Goal: Task Accomplishment & Management: Manage account settings

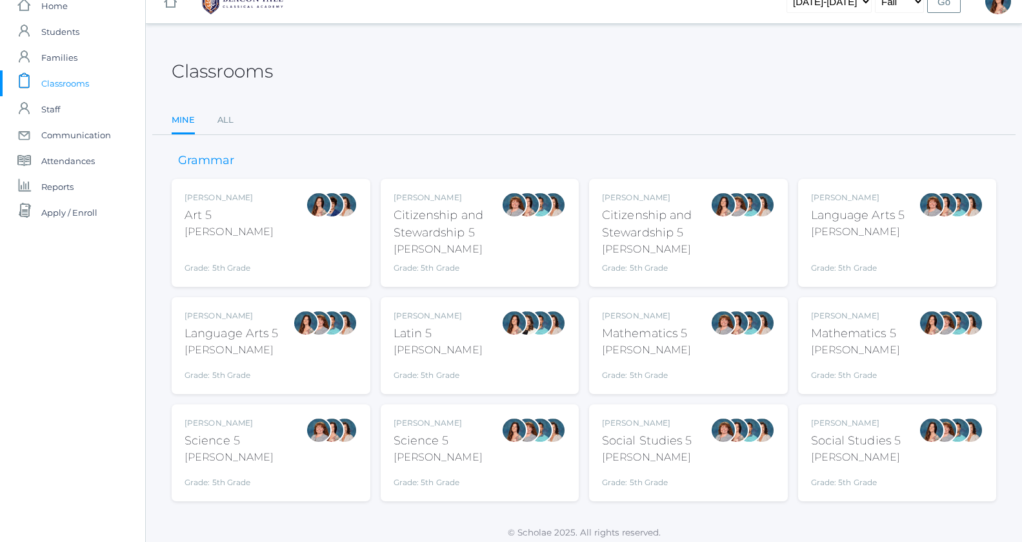
scroll to position [25, 0]
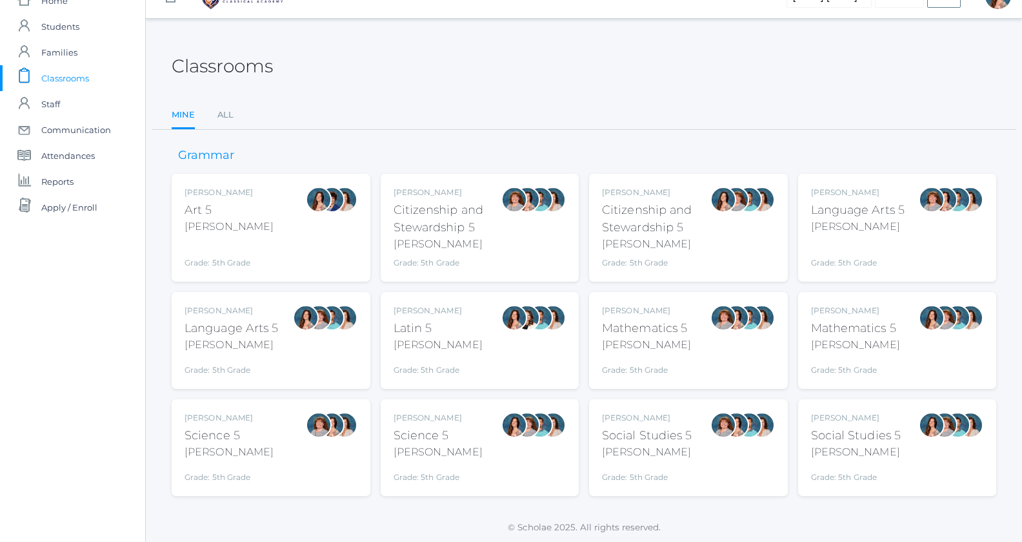
click at [282, 327] on div "Rebecca Salazar Language Arts 5 Salazar Grade: 5th Grade 05LA" at bounding box center [271, 340] width 173 height 71
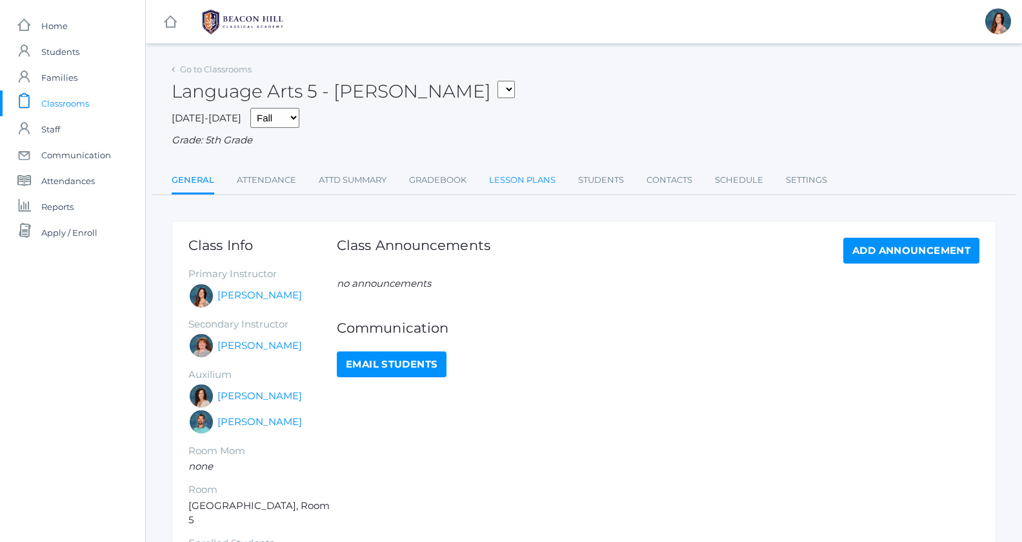
click at [515, 176] on link "Lesson Plans" at bounding box center [522, 180] width 66 height 26
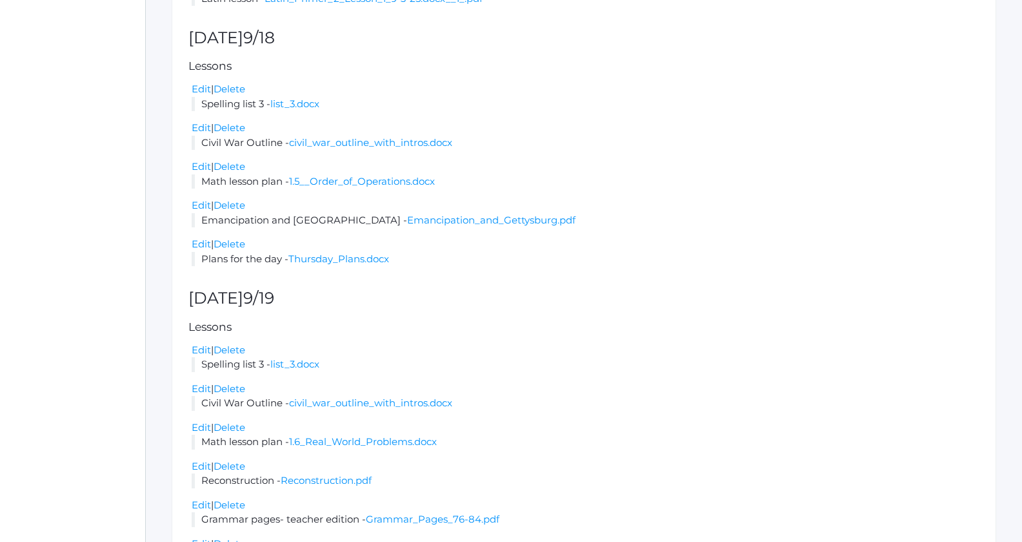
scroll to position [1346, 0]
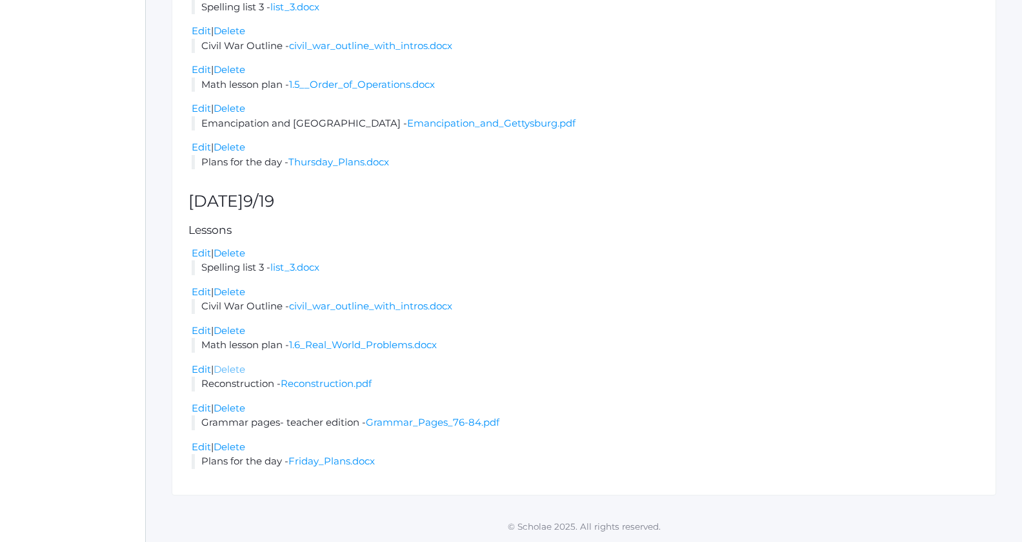
click at [227, 369] on link "Delete" at bounding box center [230, 369] width 32 height 12
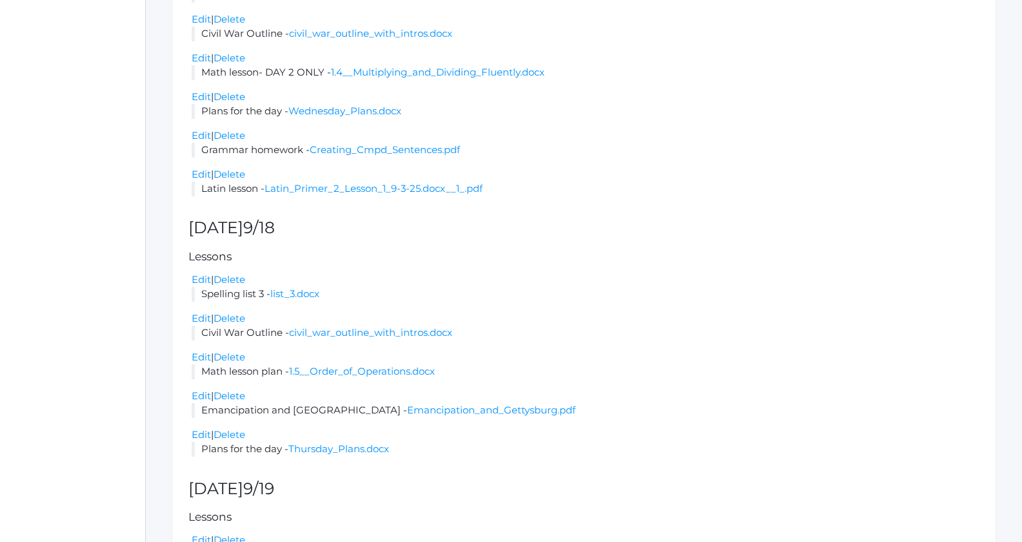
scroll to position [1337, 0]
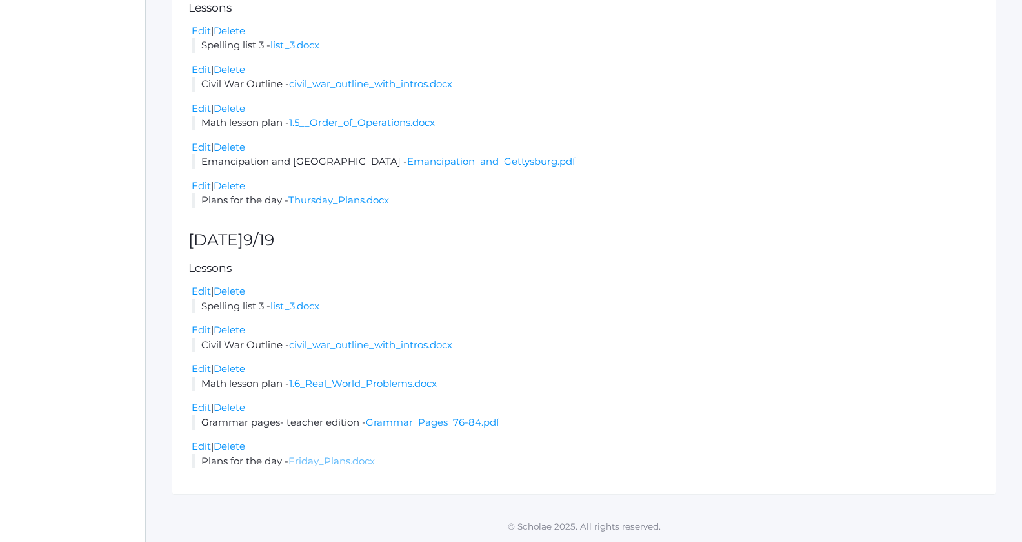
click at [331, 461] on link "Friday_Plans.docx" at bounding box center [332, 460] width 86 height 12
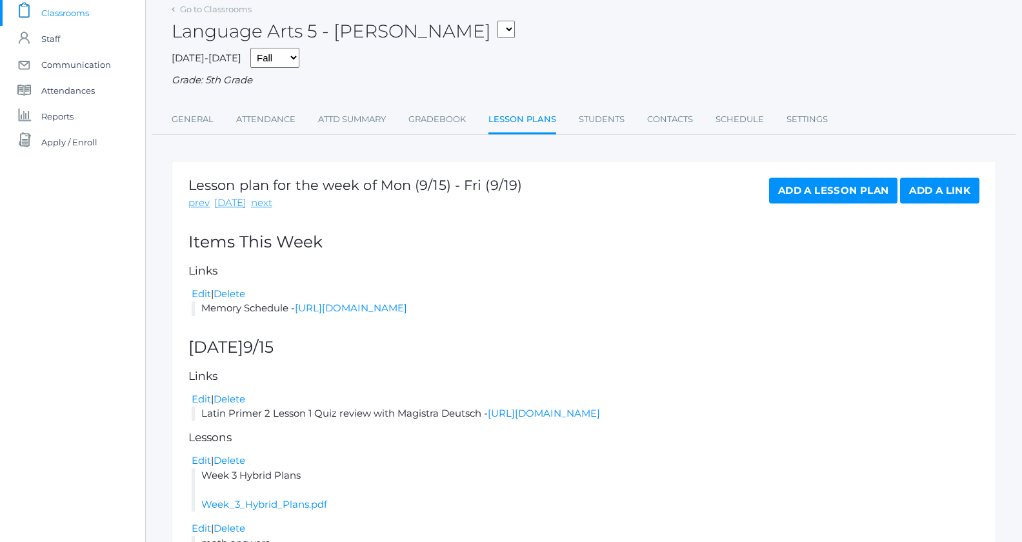
scroll to position [80, 0]
